Goal: Entertainment & Leisure: Consume media (video, audio)

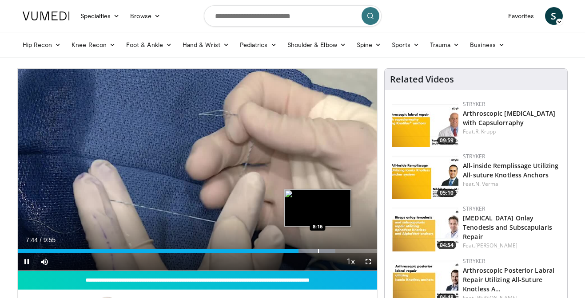
click at [318, 247] on div "Loaded : 88.32% 7:44 8:16" at bounding box center [198, 249] width 360 height 8
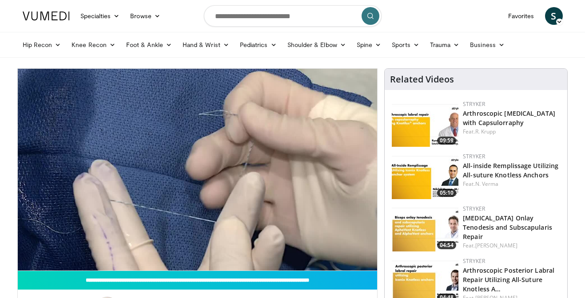
click at [325, 262] on div "Loaded : 88.32% 8:17 8:16" at bounding box center [198, 266] width 360 height 8
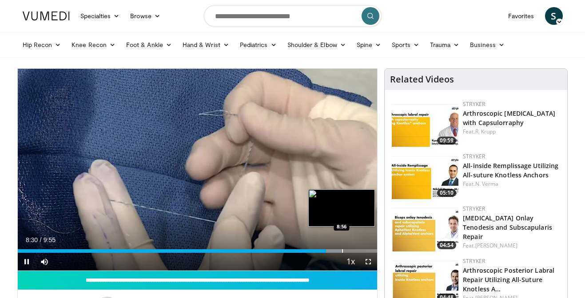
click at [343, 249] on div "Loaded : 89.99% 8:30 8:56" at bounding box center [198, 249] width 360 height 8
click at [354, 250] on div "Progress Bar" at bounding box center [353, 252] width 1 height 4
click at [363, 247] on div "Loaded : 100.00% 9:19 9:31" at bounding box center [198, 249] width 360 height 8
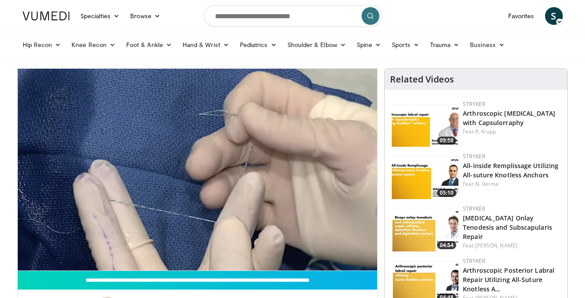
click at [417, 172] on img at bounding box center [425, 176] width 67 height 47
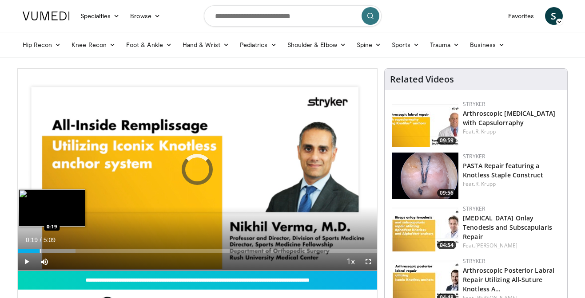
click at [40, 251] on div "Progress Bar" at bounding box center [47, 252] width 58 height 4
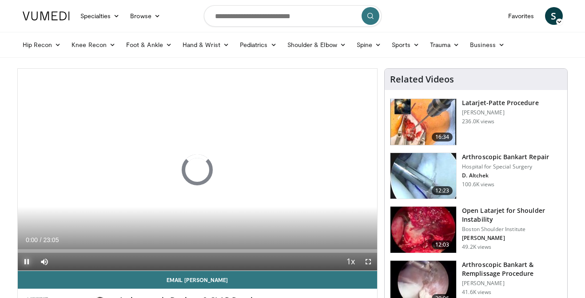
click at [27, 264] on span "Video Player" at bounding box center [27, 262] width 18 height 18
